Goal: Check status: Check status

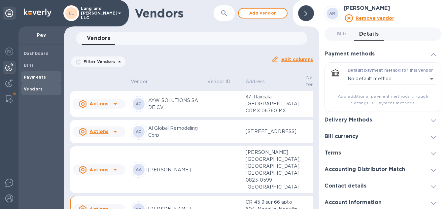
drag, startPoint x: 44, startPoint y: 73, endPoint x: 48, endPoint y: 81, distance: 8.7
click at [44, 73] on div "Payments" at bounding box center [41, 77] width 40 height 12
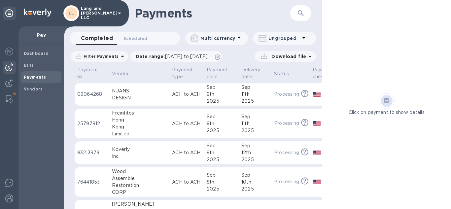
click at [134, 100] on div "DESIGN" at bounding box center [139, 97] width 55 height 7
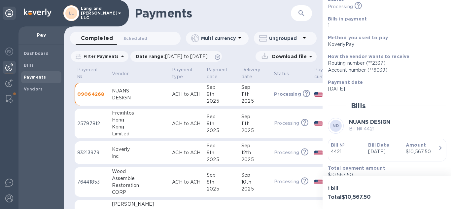
scroll to position [59, 0]
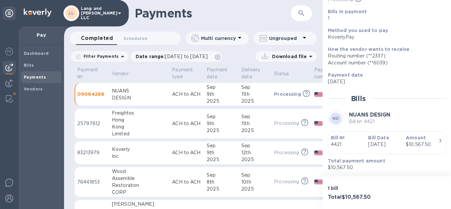
click at [392, 134] on p "Bill Date" at bounding box center [384, 137] width 32 height 7
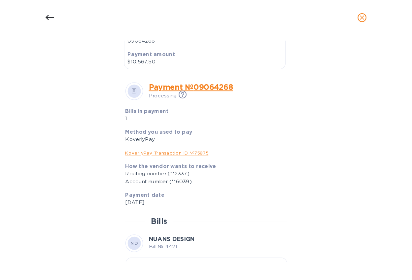
scroll to position [257, 0]
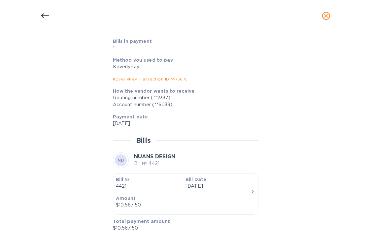
click at [359, 3] on div at bounding box center [185, 16] width 371 height 32
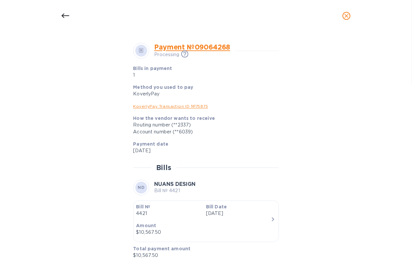
scroll to position [229, 0]
drag, startPoint x: 359, startPoint y: 1, endPoint x: 73, endPoint y: 103, distance: 303.2
click at [73, 103] on div "Bill details ND NUANS DESIGN Bill № 4421 Completed Details 0 Timeline 0 Type Bi…" at bounding box center [206, 150] width 314 height 226
click at [63, 13] on icon at bounding box center [65, 16] width 8 height 8
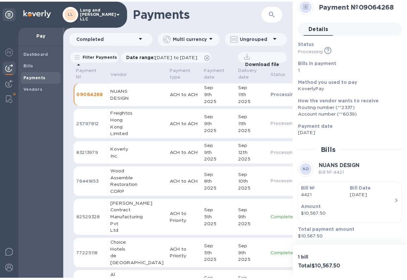
scroll to position [213, 0]
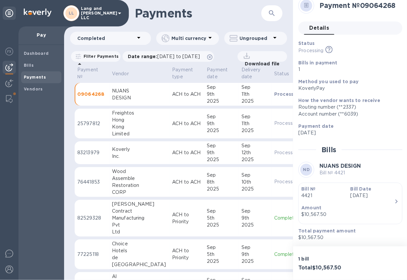
click at [169, 113] on td "ACH to ACH" at bounding box center [186, 124] width 35 height 30
click at [381, 202] on div "Amount $3,739.92" at bounding box center [347, 211] width 98 height 19
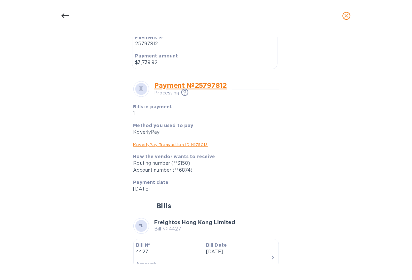
scroll to position [229, 0]
